Goal: Task Accomplishment & Management: Complete application form

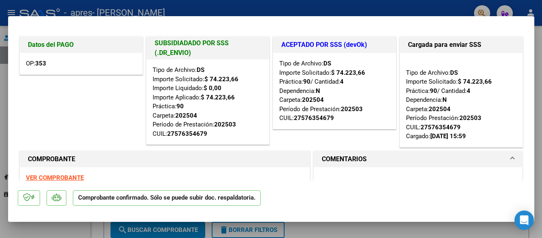
click at [348, 197] on mat-dialog-actions "Comprobante confirmado. Sólo se puede subir doc. respaldatoria." at bounding box center [271, 197] width 507 height 32
click at [281, 8] on div at bounding box center [271, 119] width 542 height 238
type input "$ 0,00"
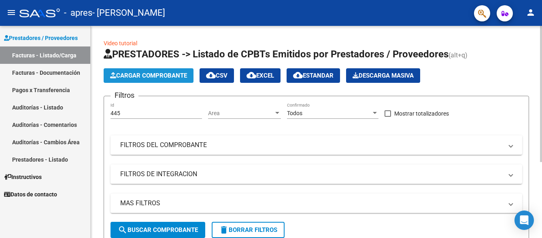
click at [151, 74] on span "Cargar Comprobante" at bounding box center [148, 75] width 77 height 7
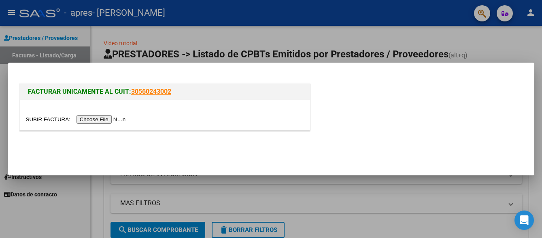
click at [45, 119] on input "file" at bounding box center [77, 119] width 102 height 9
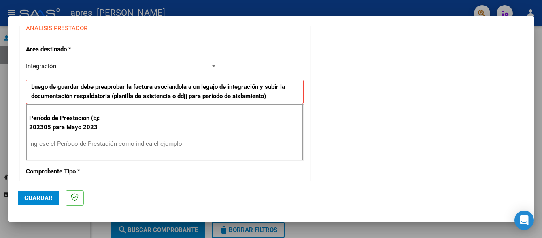
scroll to position [162, 0]
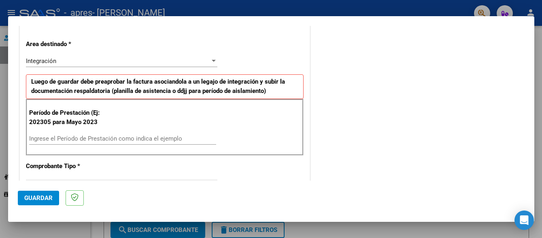
click at [89, 140] on input "Ingrese el Período de Prestación como indica el ejemplo" at bounding box center [122, 138] width 187 height 7
click at [176, 139] on input "202507" at bounding box center [122, 138] width 187 height 7
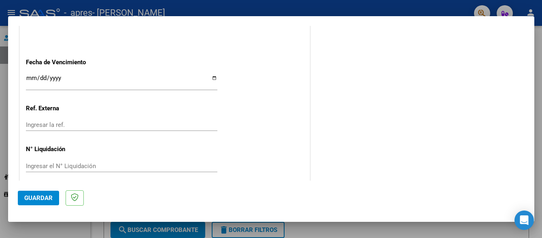
scroll to position [542, 0]
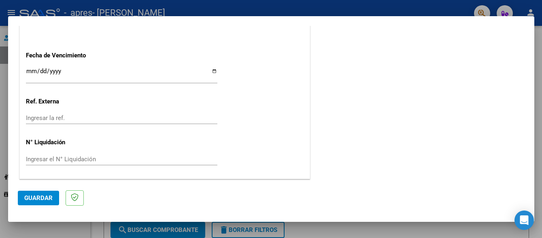
type input "202507"
click at [211, 73] on input "Ingresar la fecha" at bounding box center [122, 74] width 192 height 13
type input "[DATE]"
click at [40, 199] on span "Guardar" at bounding box center [38, 198] width 28 height 7
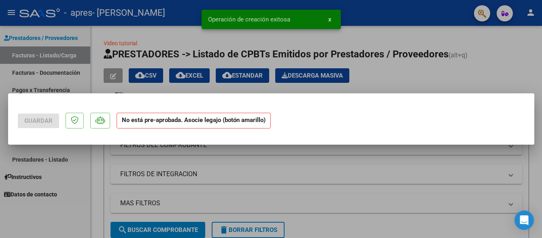
scroll to position [0, 0]
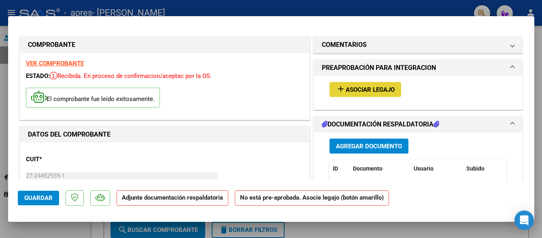
click at [377, 90] on span "Asociar Legajo" at bounding box center [370, 89] width 49 height 7
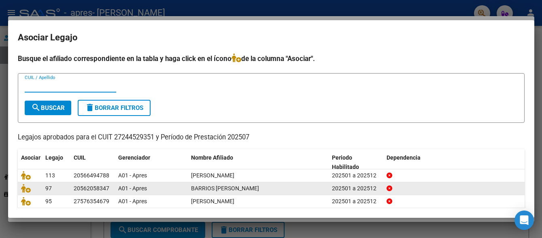
scroll to position [31, 0]
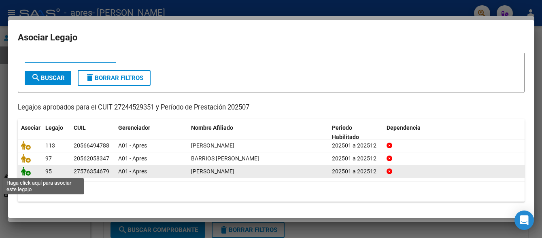
click at [28, 172] on icon at bounding box center [26, 171] width 10 height 9
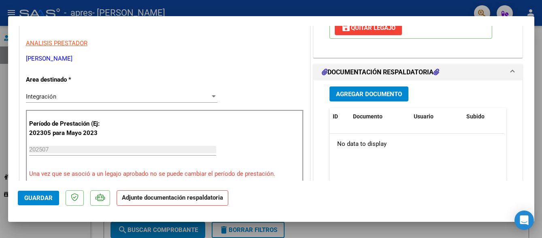
scroll to position [165, 0]
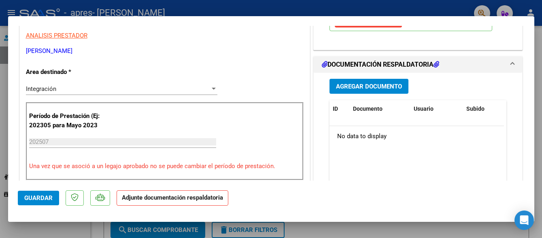
click at [366, 87] on span "Agregar Documento" at bounding box center [369, 86] width 66 height 7
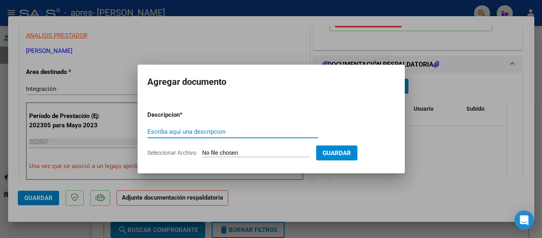
click at [183, 132] on input "Escriba aquí una descripcion" at bounding box center [232, 131] width 171 height 7
type input "factura"
click at [241, 152] on input "Seleccionar Archivo" at bounding box center [255, 154] width 107 height 8
type input "C:\fakepath\27244529351_011_00001_00001183 [PERSON_NAME].pdf"
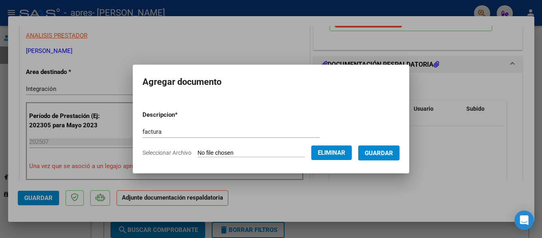
click at [388, 153] on span "Guardar" at bounding box center [379, 153] width 28 height 7
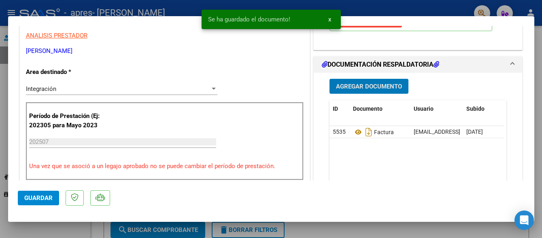
click at [350, 84] on span "Agregar Documento" at bounding box center [369, 86] width 66 height 7
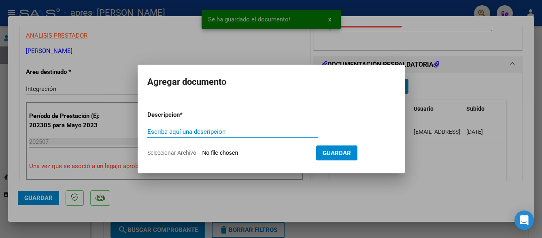
type input "p"
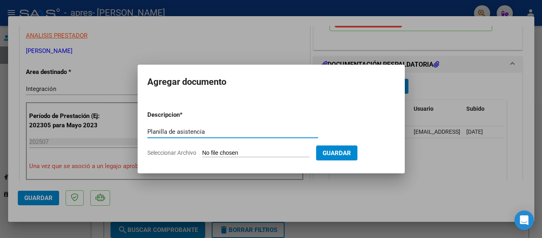
type input "Planilla de asistencia"
click at [177, 154] on span "Seleccionar Archivo" at bounding box center [171, 153] width 49 height 6
click at [202, 154] on input "Seleccionar Archivo" at bounding box center [255, 154] width 107 height 8
type input "C:\fakepath\Planilla [DATE] [PERSON_NAME].pdf"
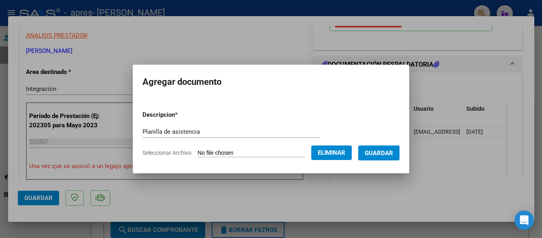
click at [382, 152] on span "Guardar" at bounding box center [379, 153] width 28 height 7
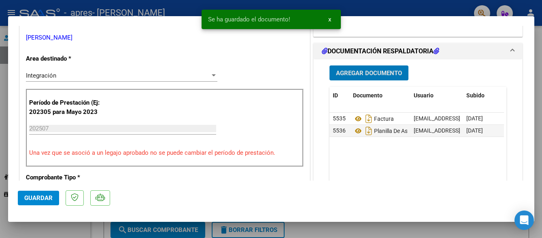
scroll to position [202, 0]
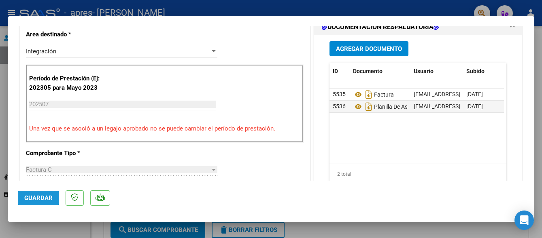
click at [35, 197] on span "Guardar" at bounding box center [38, 198] width 28 height 7
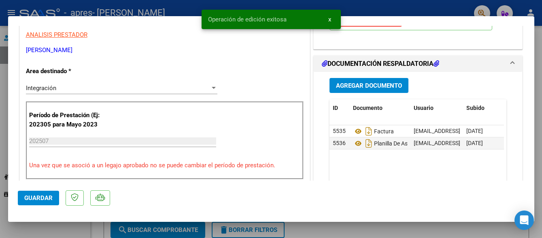
scroll to position [121, 0]
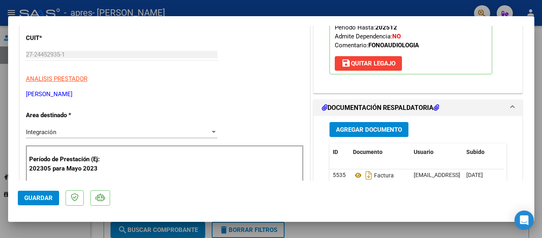
click at [448, 7] on div at bounding box center [271, 119] width 542 height 238
type input "$ 0,00"
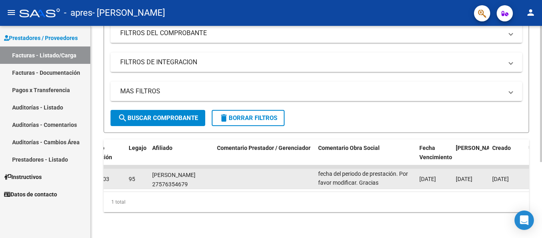
scroll to position [0, 0]
click at [373, 181] on datatable-body-cell "Buen día, no se encuentra correcta la fecha del periodo de prestación. Por favo…" at bounding box center [365, 179] width 101 height 20
click at [256, 176] on datatable-body-cell at bounding box center [264, 179] width 101 height 20
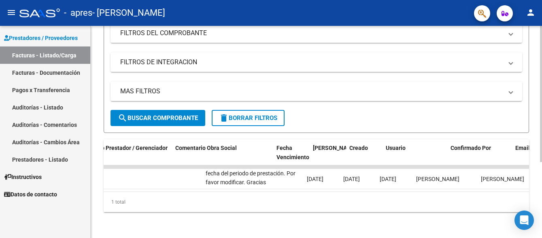
scroll to position [0, 1223]
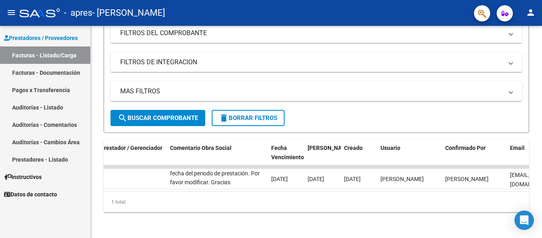
click at [63, 53] on link "Facturas - Listado/Carga" at bounding box center [45, 55] width 90 height 17
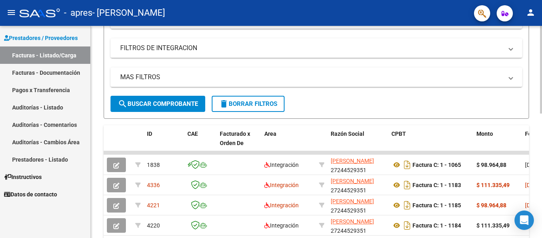
scroll to position [162, 0]
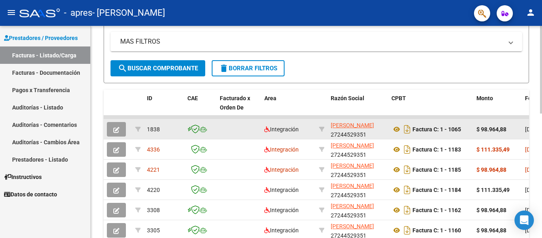
drag, startPoint x: 202, startPoint y: 118, endPoint x: 226, endPoint y: 121, distance: 24.9
click at [226, 121] on datatable-scroller "1838 Integración AGUIRRE SELVA [PERSON_NAME] 27244529351 Factura C: 1 - 1065 $ …" at bounding box center [317, 219] width 426 height 206
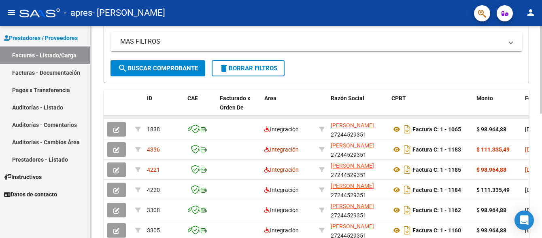
drag, startPoint x: 229, startPoint y: 117, endPoint x: 198, endPoint y: 117, distance: 30.4
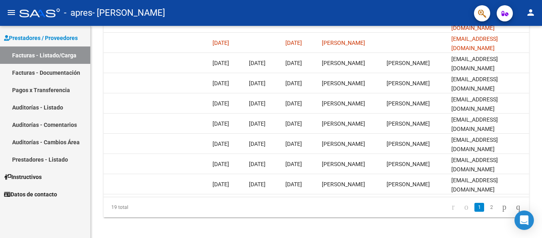
scroll to position [301, 0]
